Goal: Transaction & Acquisition: Purchase product/service

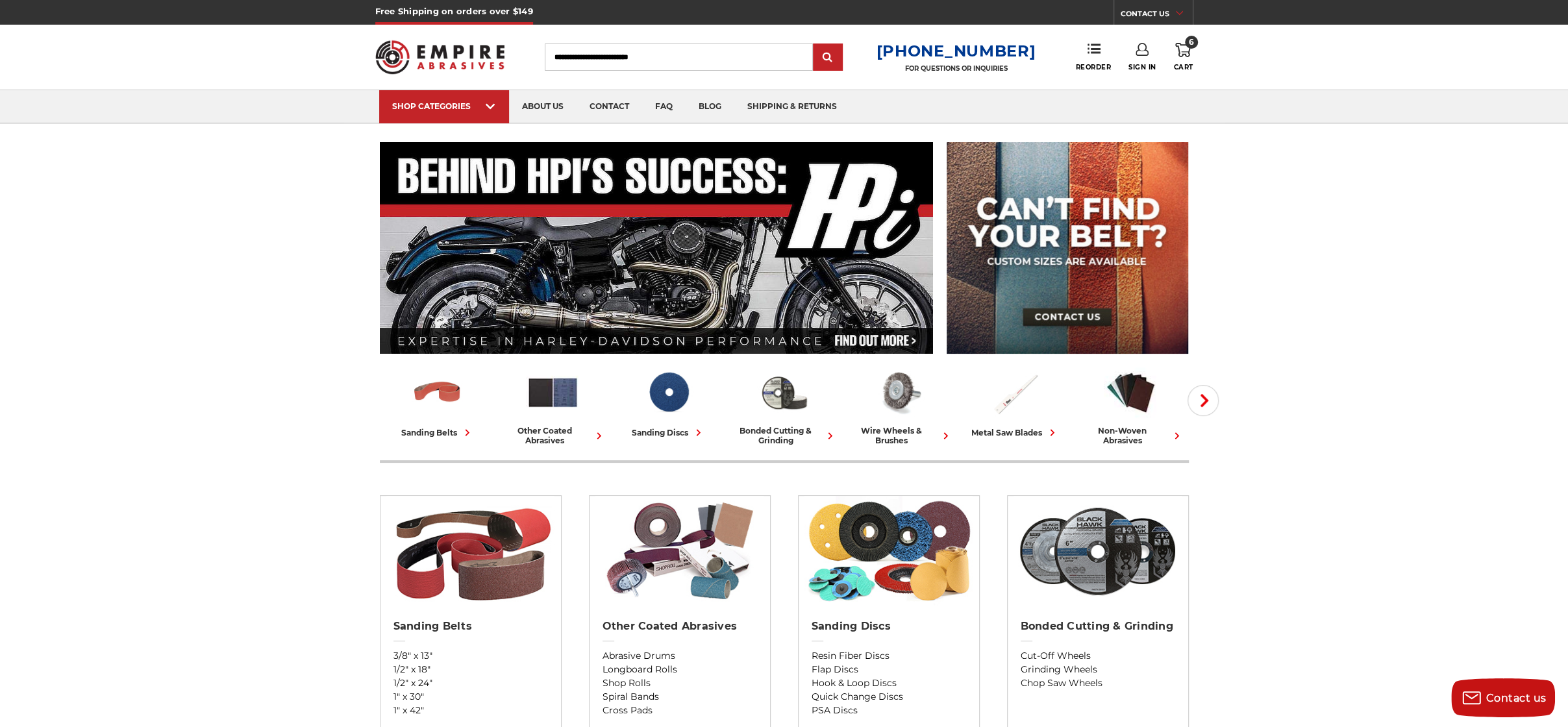
click at [1180, 46] on icon at bounding box center [1184, 50] width 16 height 15
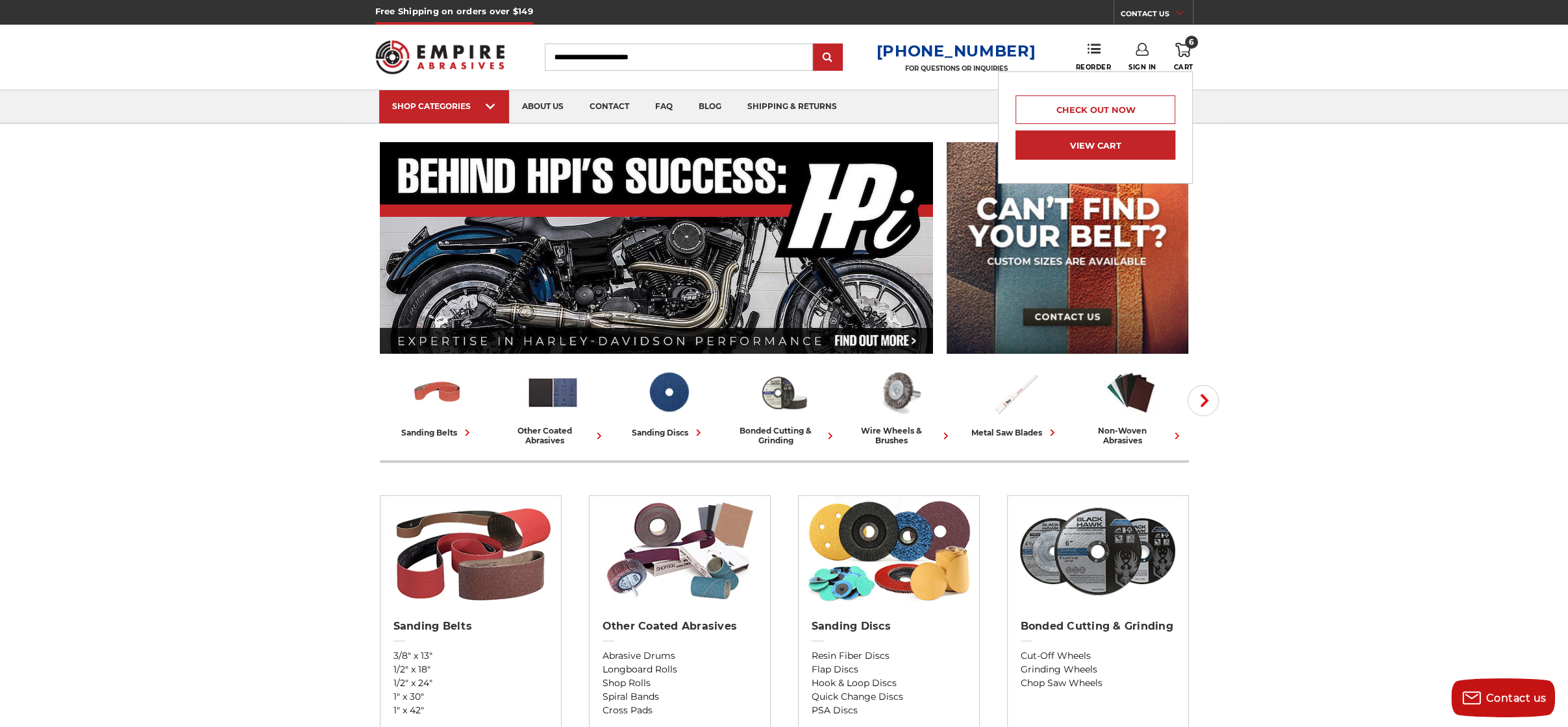
click at [1131, 146] on link "View Cart" at bounding box center [1095, 145] width 160 height 29
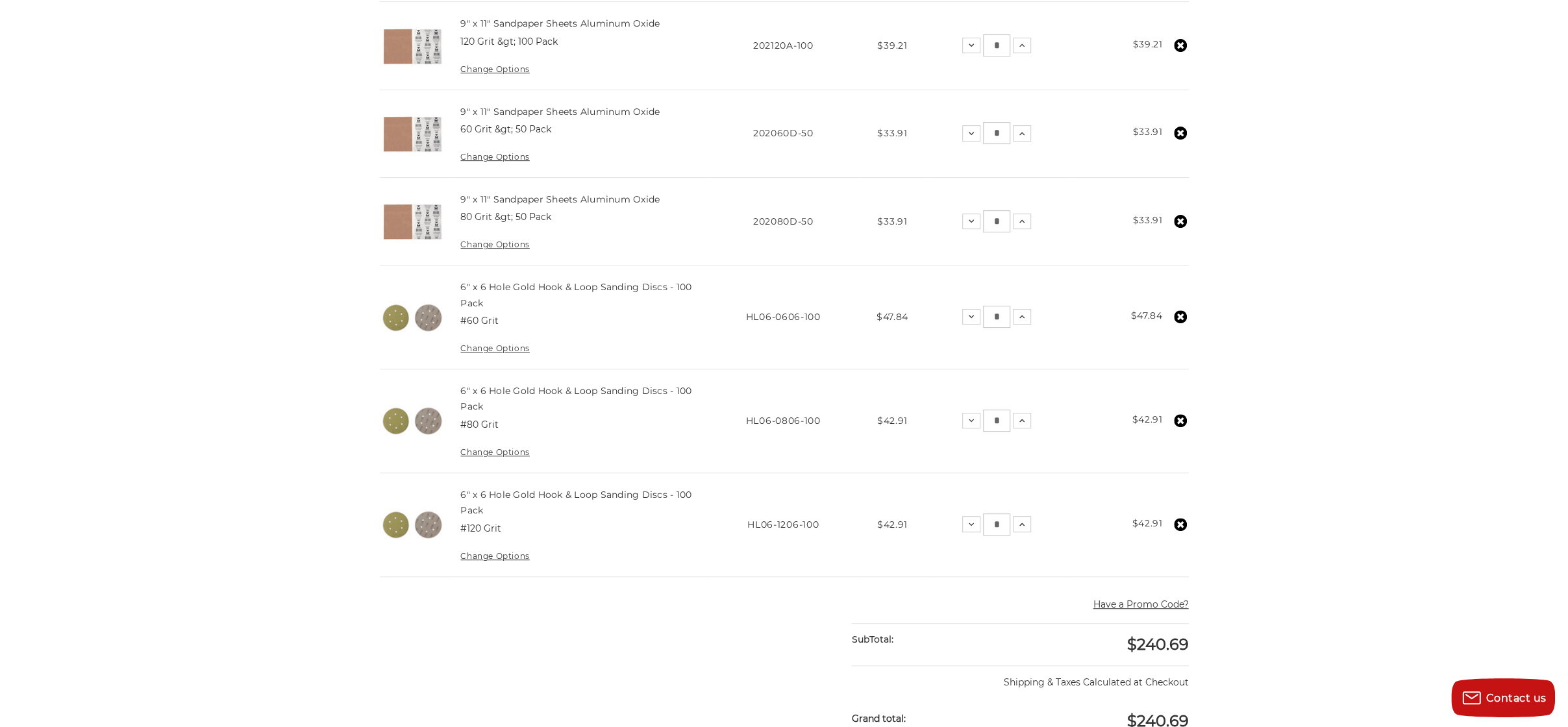
scroll to position [390, 0]
